Goal: Check status: Check status

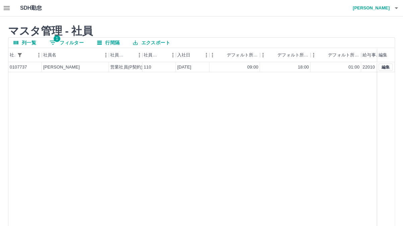
click at [5, 9] on icon "button" at bounding box center [7, 8] width 8 height 8
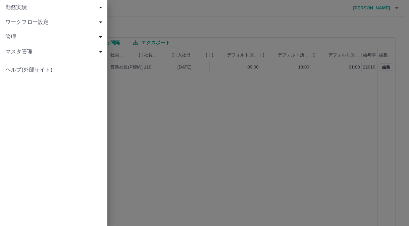
click at [11, 10] on span "勤務実績" at bounding box center [54, 7] width 99 height 8
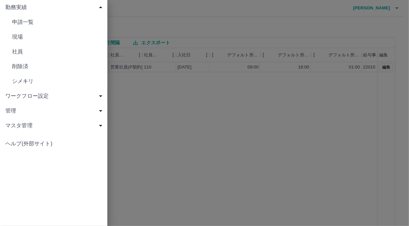
click at [14, 25] on span "申請一覧" at bounding box center [57, 22] width 90 height 8
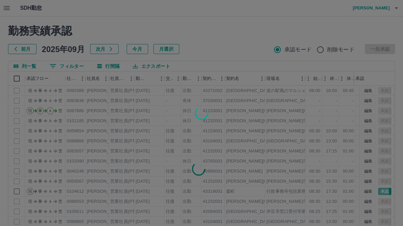
click at [74, 68] on div at bounding box center [201, 113] width 403 height 226
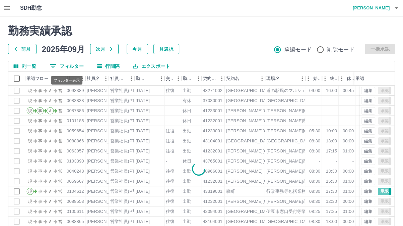
click at [74, 68] on button "0 フィルター" at bounding box center [66, 66] width 45 height 10
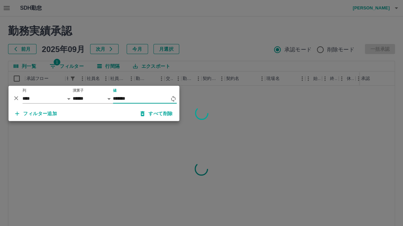
type input "*******"
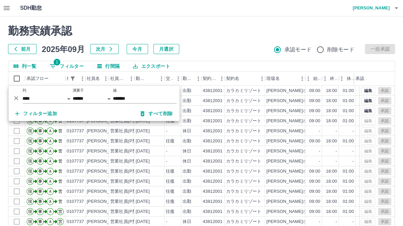
click at [227, 38] on div "勤務実績承認 前月 2025年09月 次月 今月 月選択 承認モード 削除モード 一括承認" at bounding box center [201, 39] width 387 height 30
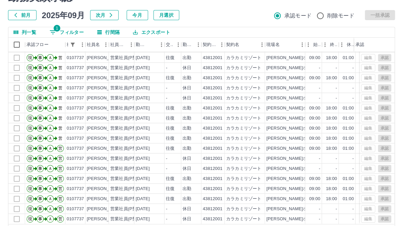
scroll to position [58, 0]
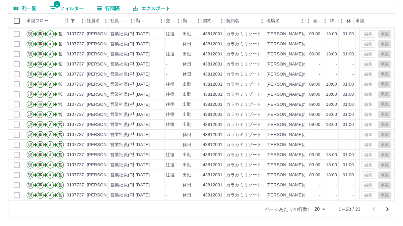
click at [388, 210] on icon "次のページへ" at bounding box center [388, 209] width 8 height 8
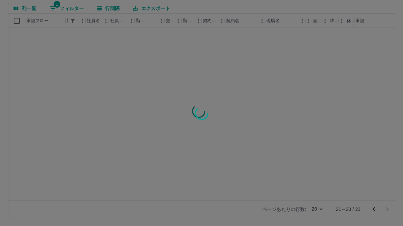
scroll to position [0, 0]
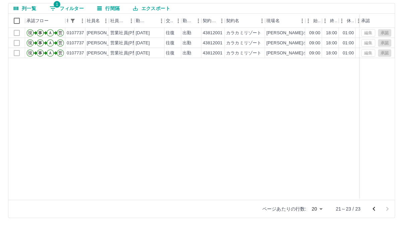
click at [376, 209] on icon "前のページへ" at bounding box center [374, 209] width 8 height 8
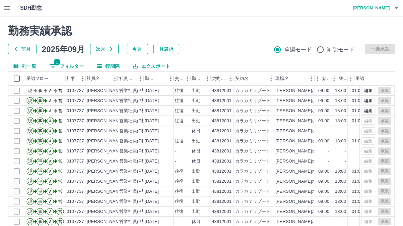
drag, startPoint x: 108, startPoint y: 76, endPoint x: 84, endPoint y: 91, distance: 28.4
click at [88, 88] on div "承認フロー 社員番号 社員名 社員区分 勤務日 交通費 勤務区分 契約コード 契約名 現場名 始業 終業 休憩 所定開始 所定終業 所定休憩 拘束 勤務 承認…" at bounding box center [201, 164] width 387 height 186
